Goal: Information Seeking & Learning: Learn about a topic

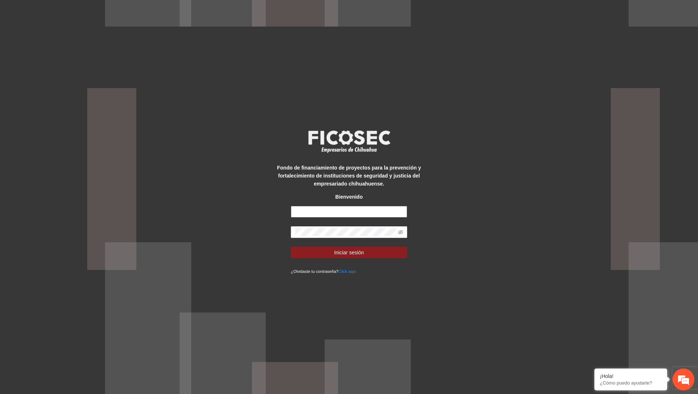
click at [343, 211] on input "text" at bounding box center [349, 212] width 116 height 12
type input "**********"
click at [291, 246] on button "Iniciar sesión" at bounding box center [349, 252] width 116 height 12
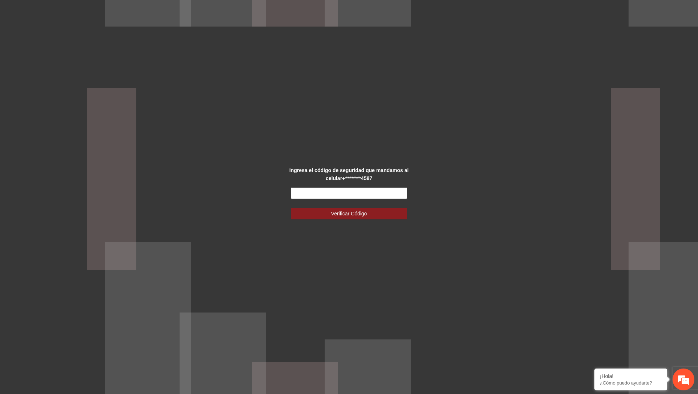
click at [361, 190] on input "text" at bounding box center [349, 193] width 116 height 12
type input "******"
click at [291, 208] on button "Verificar Código" at bounding box center [349, 214] width 116 height 12
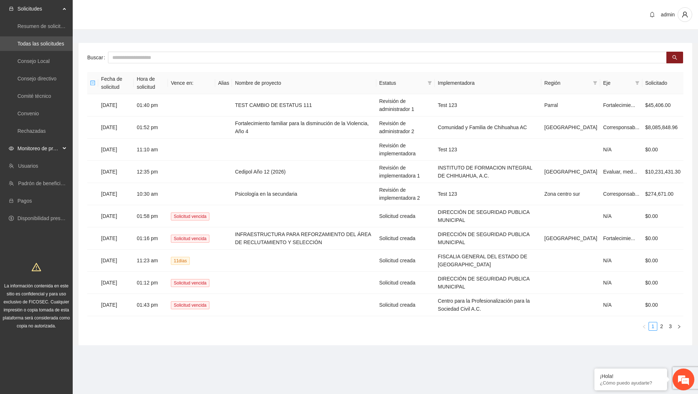
click at [52, 146] on span "Monitoreo de proyectos" at bounding box center [38, 148] width 43 height 15
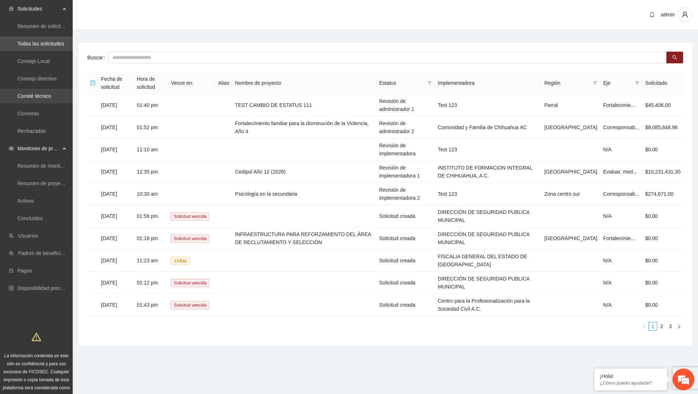
click at [49, 93] on link "Comité técnico" at bounding box center [34, 96] width 34 height 6
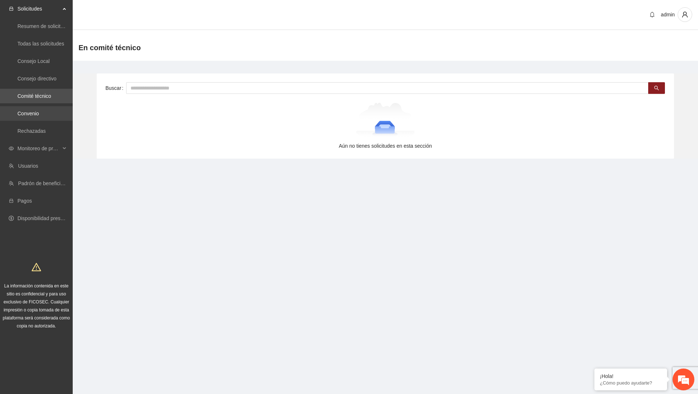
click at [39, 110] on link "Convenio" at bounding box center [27, 113] width 21 height 6
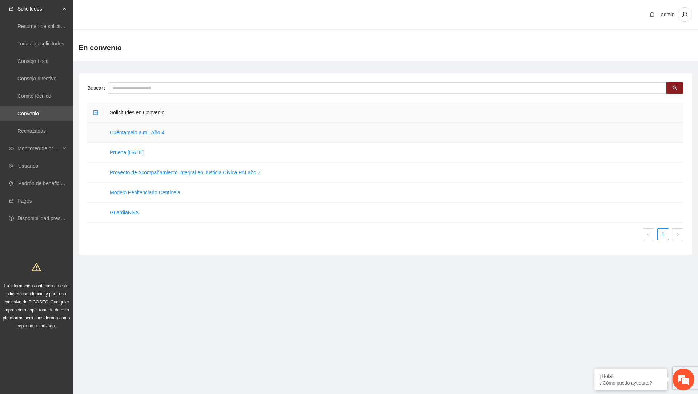
click at [153, 137] on td "Cuéntamelo a mí, Año 4" at bounding box center [393, 132] width 579 height 20
click at [156, 134] on link "Cuéntamelo a mí, Año 4" at bounding box center [137, 132] width 55 height 6
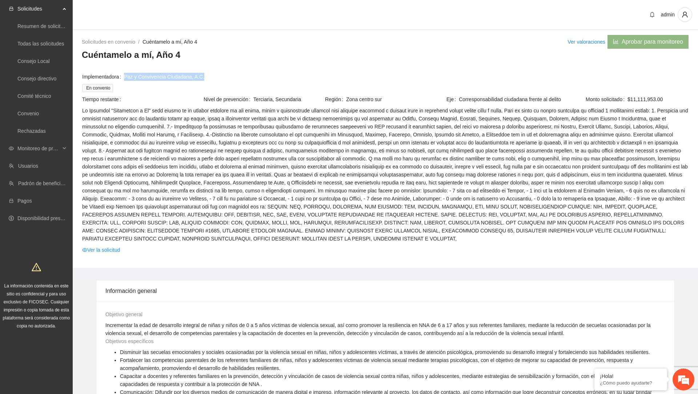
drag, startPoint x: 123, startPoint y: 76, endPoint x: 212, endPoint y: 78, distance: 88.7
click at [212, 78] on div "Implementadora Paz y Convivencia Ciudadana, A.C." at bounding box center [385, 77] width 606 height 8
copy div "Paz y Convivencia Ciudadana, A.C."
click at [250, 65] on div "Cuéntamelo a mí, Año 4 Implementadora Paz y Convivencia Ciudadana, A.C. En conv…" at bounding box center [385, 153] width 607 height 208
drag, startPoint x: 123, startPoint y: 75, endPoint x: 235, endPoint y: 82, distance: 112.6
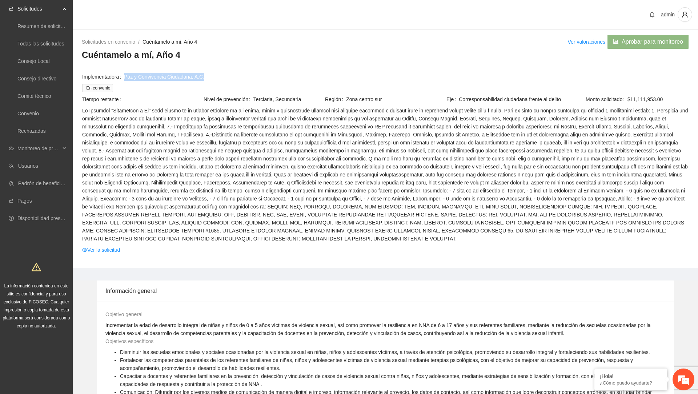
click at [235, 82] on td "Implementadora Paz y Convivencia Ciudadana, A.C." at bounding box center [385, 77] width 607 height 11
copy div "Paz y Convivencia Ciudadana, A.C."
click at [424, 2] on div "admin" at bounding box center [385, 15] width 625 height 30
click at [390, 199] on span at bounding box center [385, 175] width 606 height 136
click at [154, 76] on link "Orquesta [PERSON_NAME]" at bounding box center [156, 77] width 64 height 8
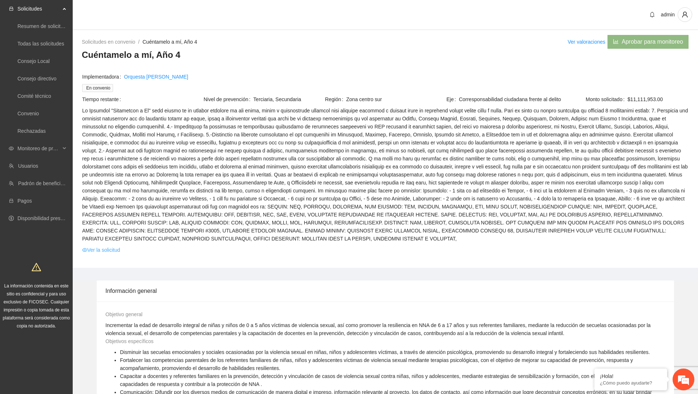
click at [117, 249] on link "Ver la solicitud" at bounding box center [101, 250] width 38 height 8
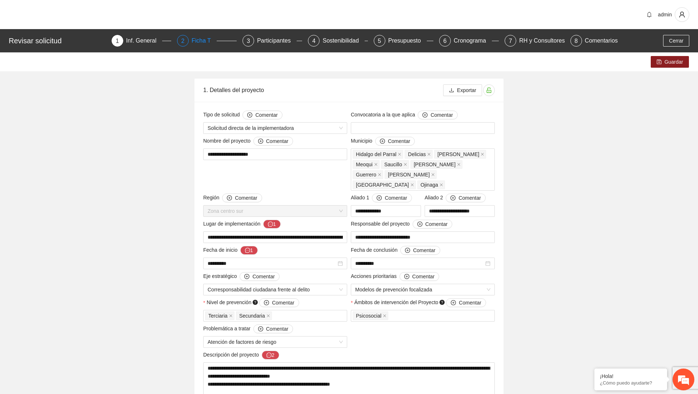
click at [201, 43] on div "Ficha T" at bounding box center [204, 41] width 25 height 12
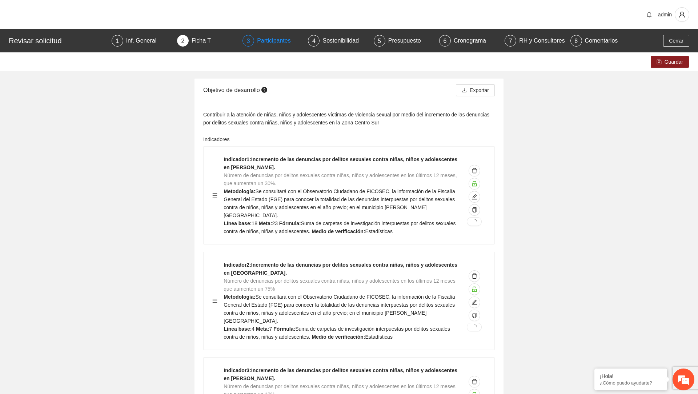
click at [266, 39] on div "Participantes" at bounding box center [277, 41] width 40 height 12
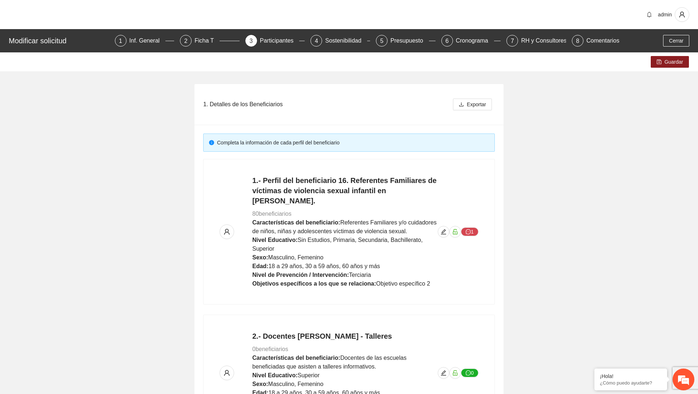
click at [368, 123] on div "1. Detalles de los Beneficiarios Exportar" at bounding box center [349, 104] width 292 height 41
click at [446, 229] on icon "edit" at bounding box center [444, 232] width 6 height 6
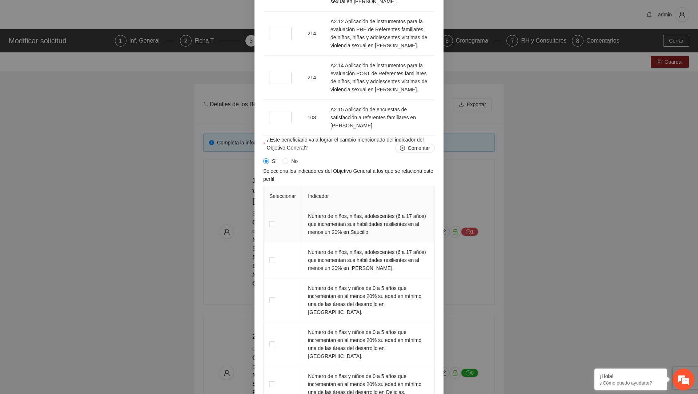
scroll to position [1288, 0]
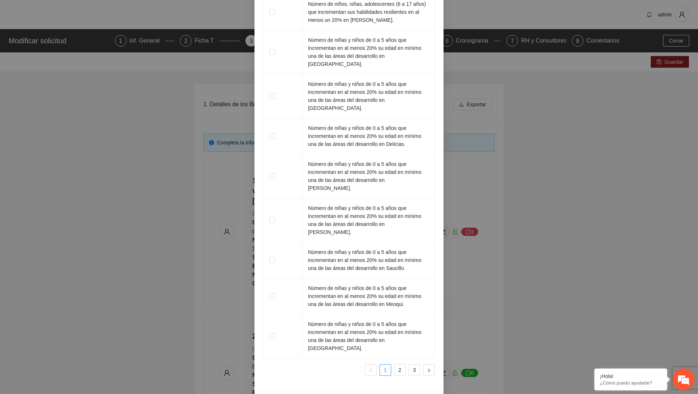
click at [395, 393] on span "Cancelar" at bounding box center [388, 400] width 20 height 8
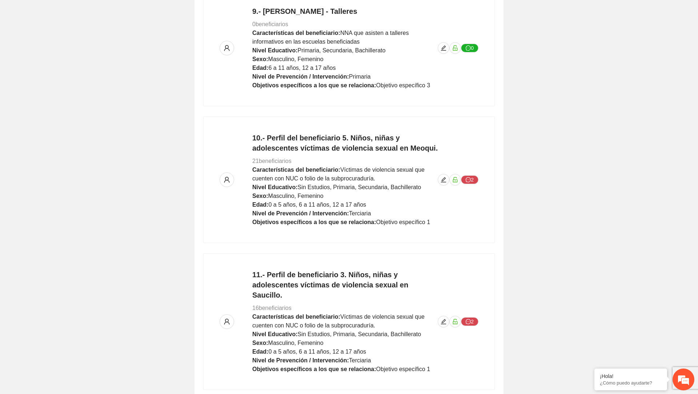
scroll to position [1440, 0]
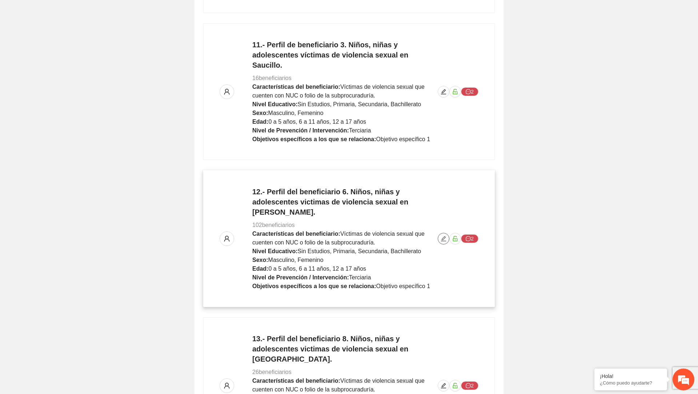
click at [443, 236] on icon "edit" at bounding box center [444, 239] width 6 height 6
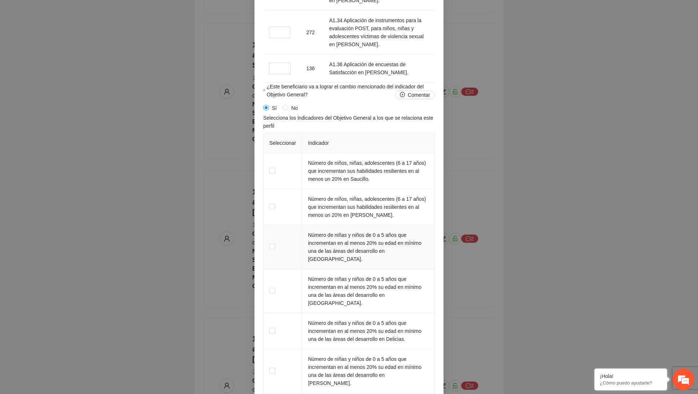
scroll to position [1352, 0]
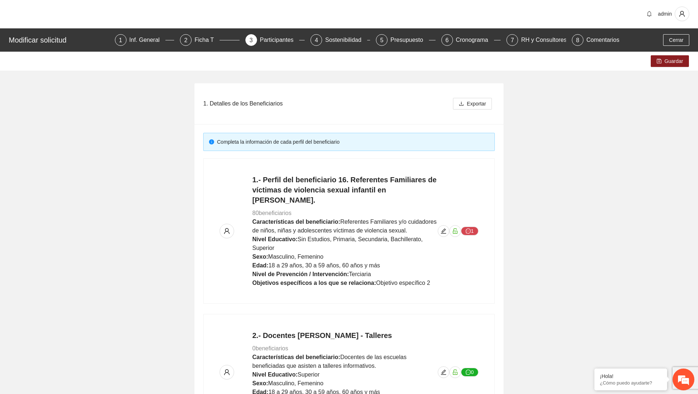
scroll to position [0, 0]
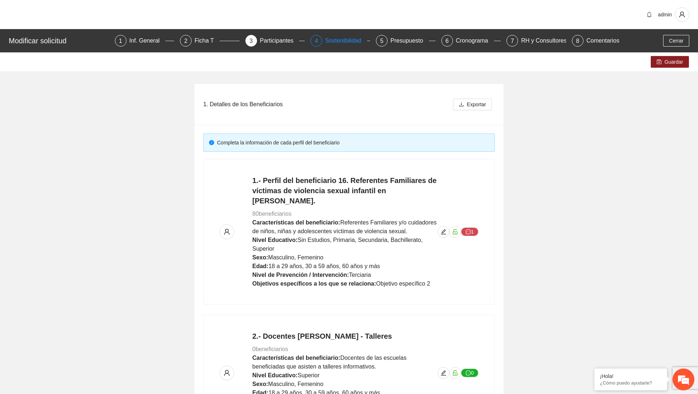
click at [341, 42] on div "Sostenibilidad" at bounding box center [346, 41] width 42 height 12
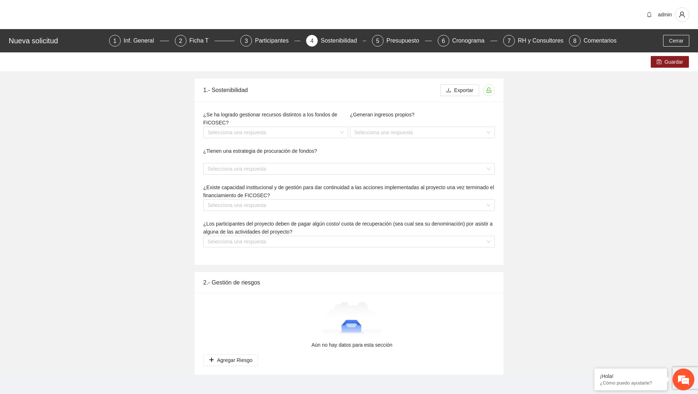
type textarea "**********"
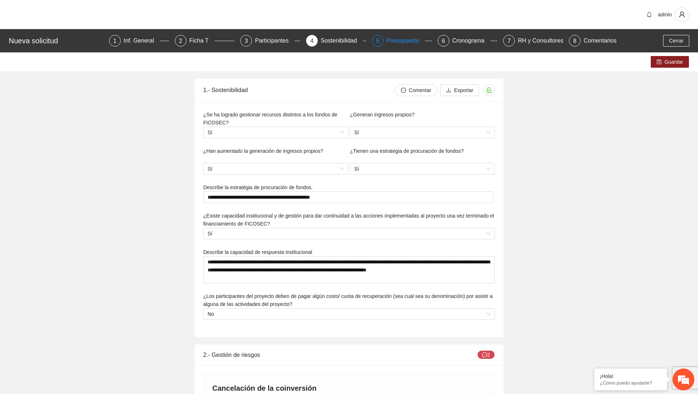
click at [401, 42] on div "Presupuesto" at bounding box center [405, 41] width 39 height 12
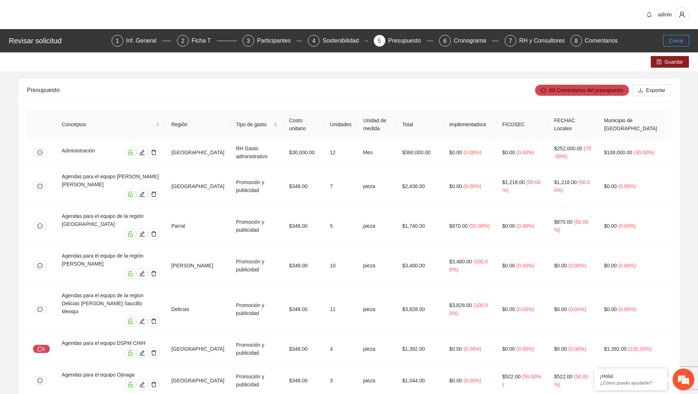
click at [674, 35] on button "Cerrar" at bounding box center [676, 41] width 26 height 12
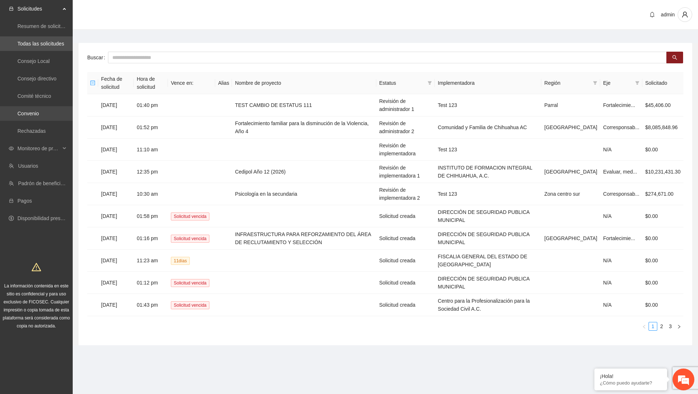
click at [39, 114] on link "Convenio" at bounding box center [27, 113] width 21 height 6
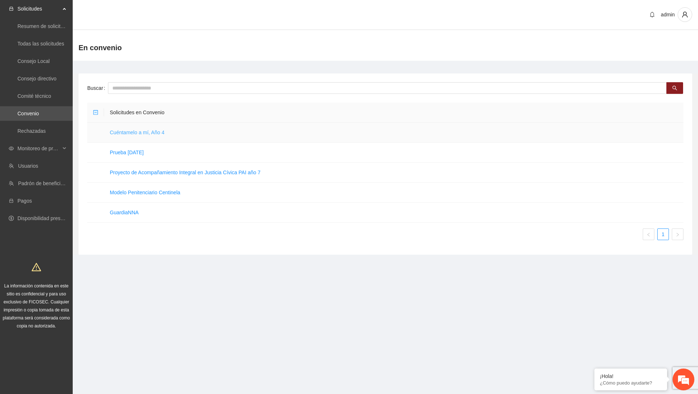
click at [133, 131] on link "Cuéntamelo a mí, Año 4" at bounding box center [137, 132] width 55 height 6
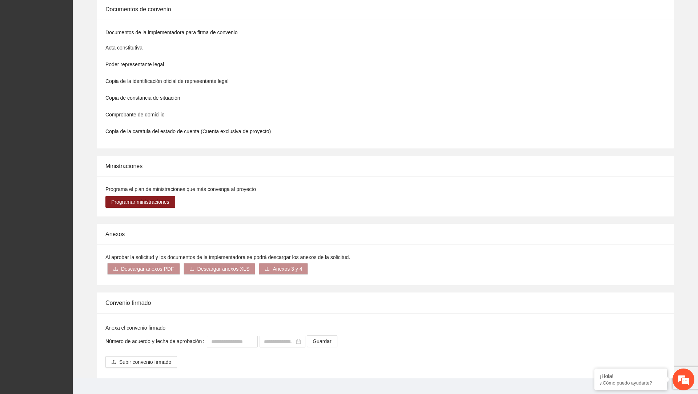
scroll to position [2431, 0]
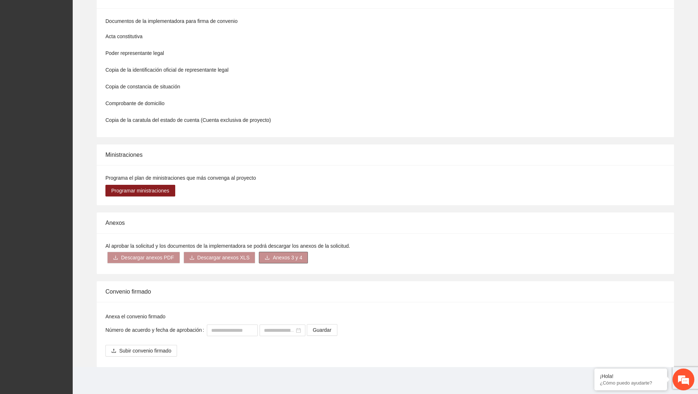
click at [292, 256] on span "Anexos 3 y 4" at bounding box center [287, 257] width 29 height 8
click at [144, 253] on span "Descargar anexos PDF" at bounding box center [147, 257] width 53 height 8
click at [209, 256] on span "Descargar anexos XLS" at bounding box center [223, 257] width 52 height 8
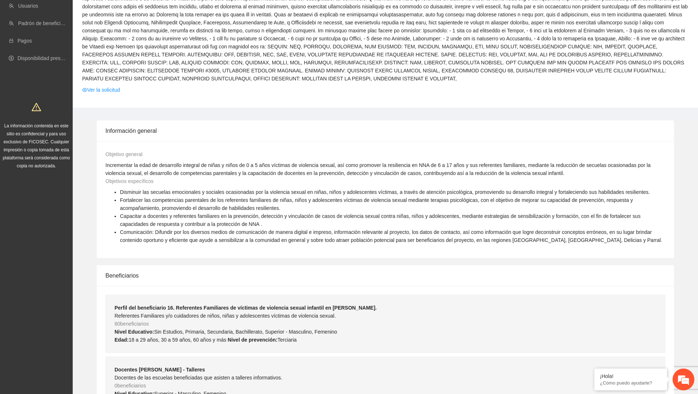
scroll to position [0, 0]
